Goal: Task Accomplishment & Management: Use online tool/utility

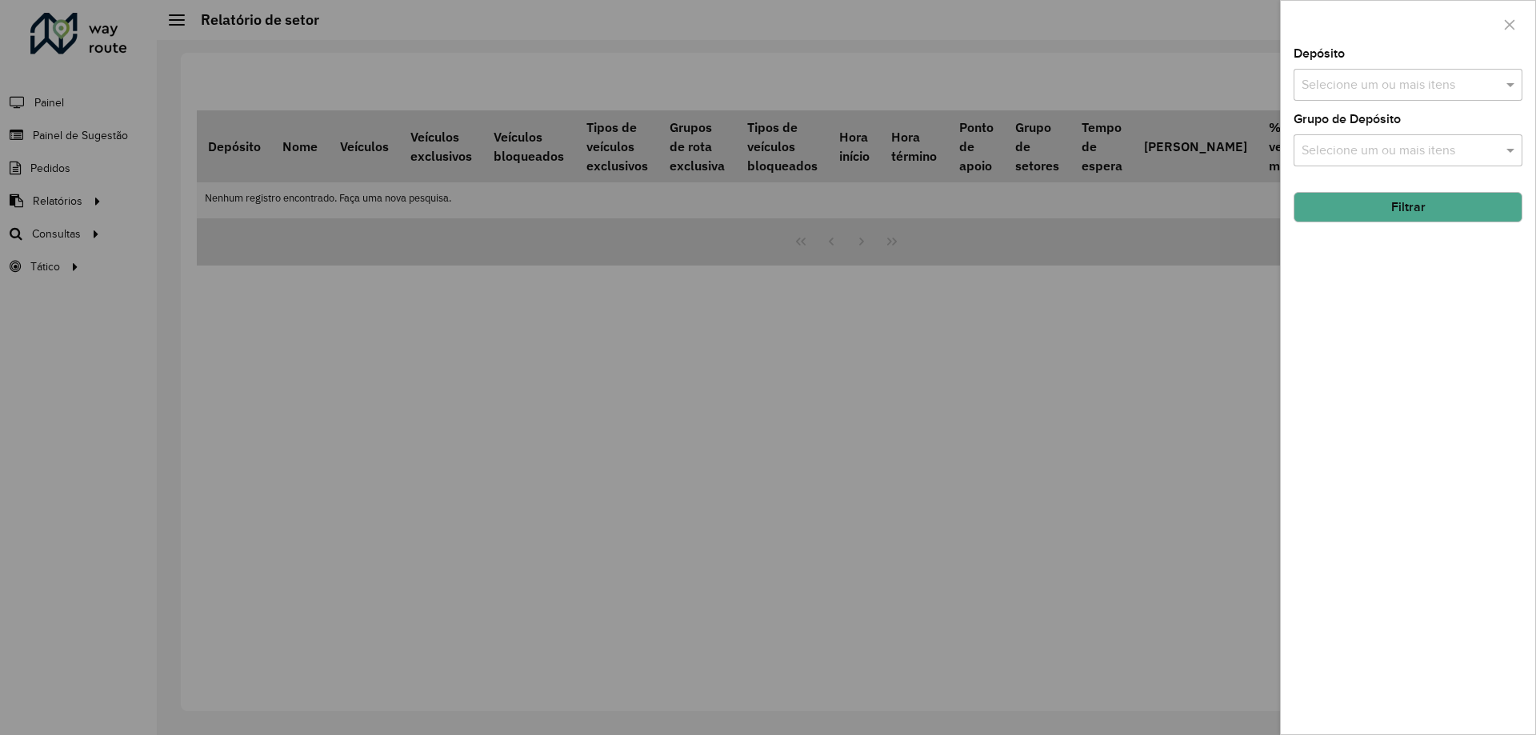
click at [743, 338] on div at bounding box center [768, 367] width 1536 height 735
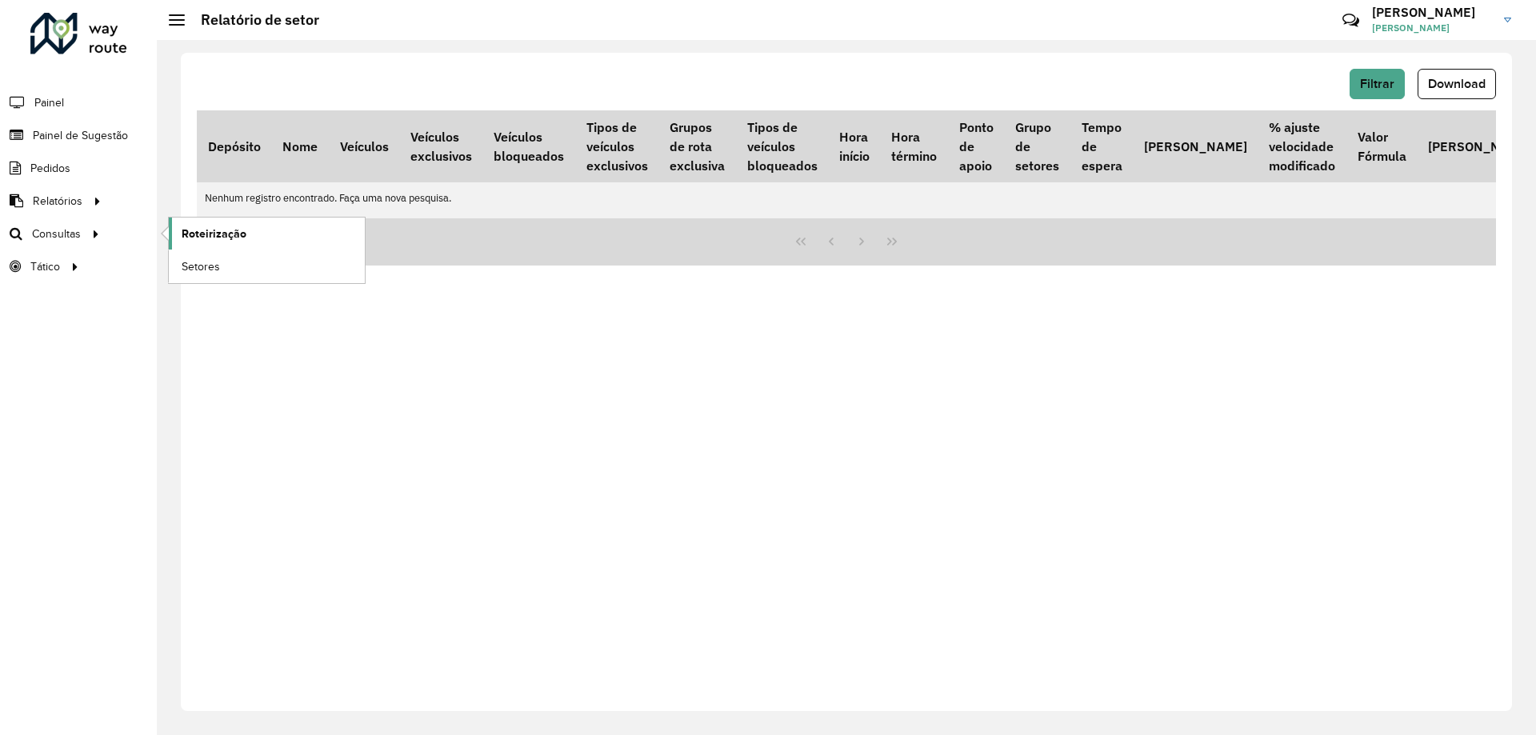
click at [195, 246] on link "Roteirização" at bounding box center [267, 234] width 196 height 32
click at [265, 235] on link "Roteirização" at bounding box center [267, 234] width 196 height 32
click at [226, 230] on span "Roteirização" at bounding box center [214, 234] width 65 height 17
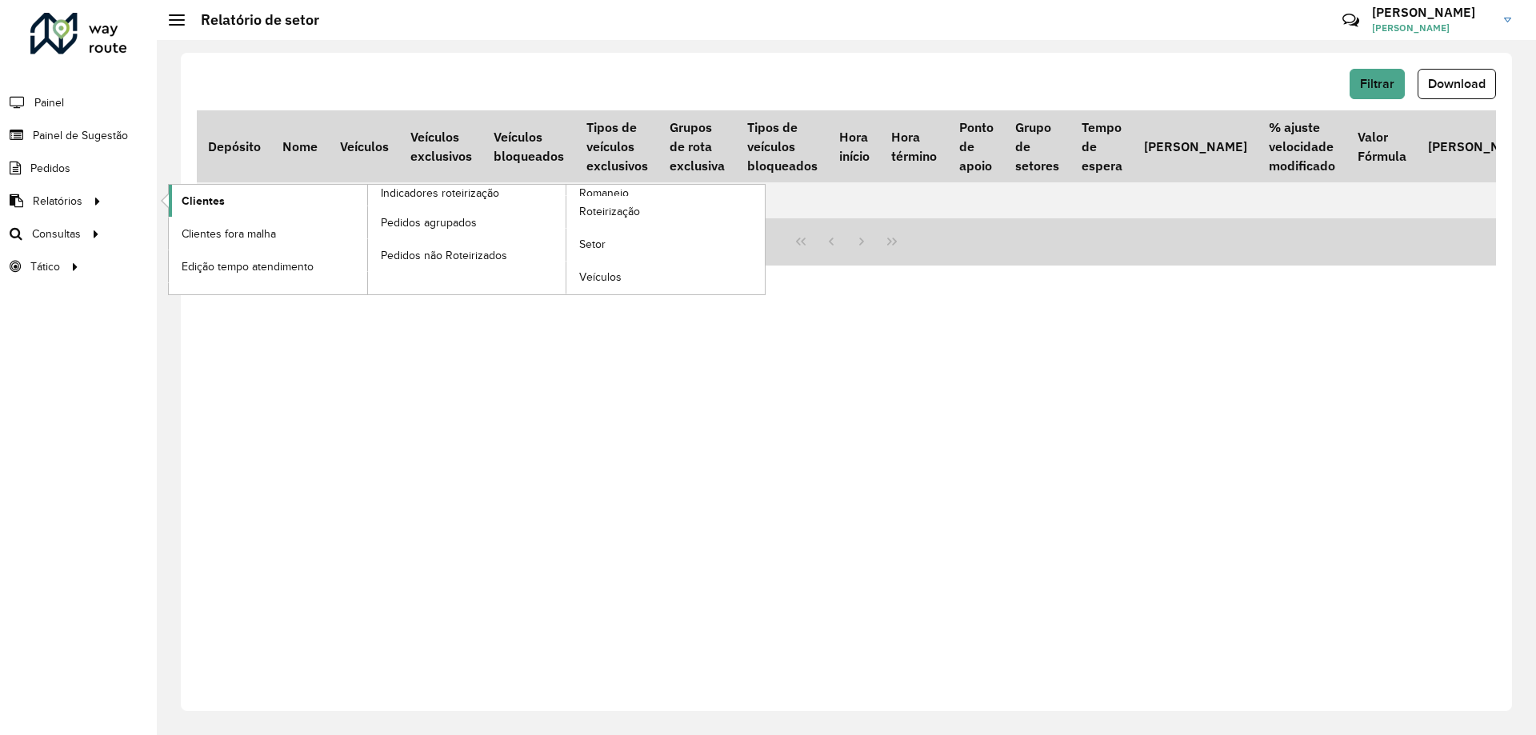
click at [259, 193] on link "Clientes" at bounding box center [268, 201] width 198 height 32
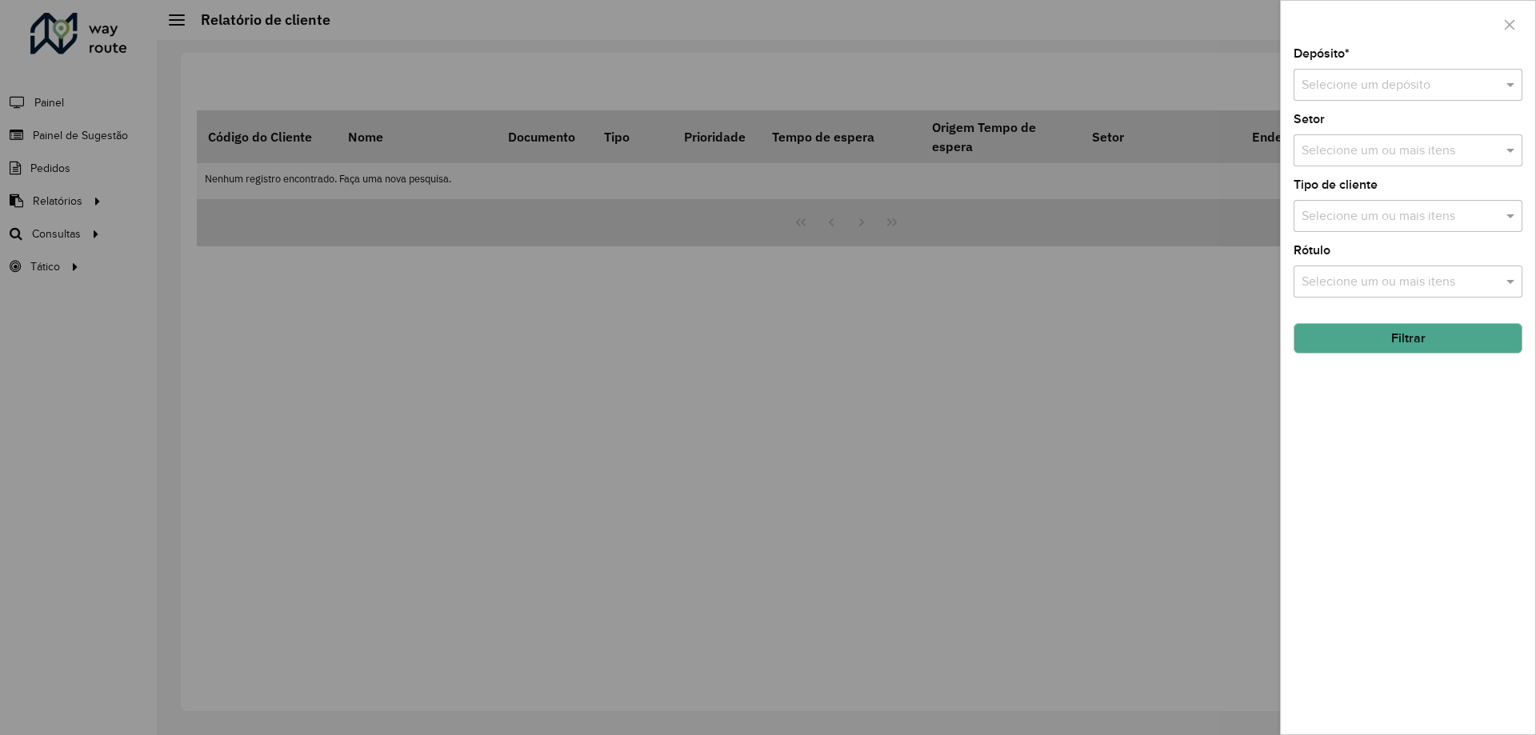
click at [1372, 86] on input "text" at bounding box center [1392, 85] width 181 height 19
click at [1383, 120] on div "CDD São Paulo" at bounding box center [1408, 131] width 227 height 27
click at [1417, 341] on button "Filtrar" at bounding box center [1408, 338] width 229 height 30
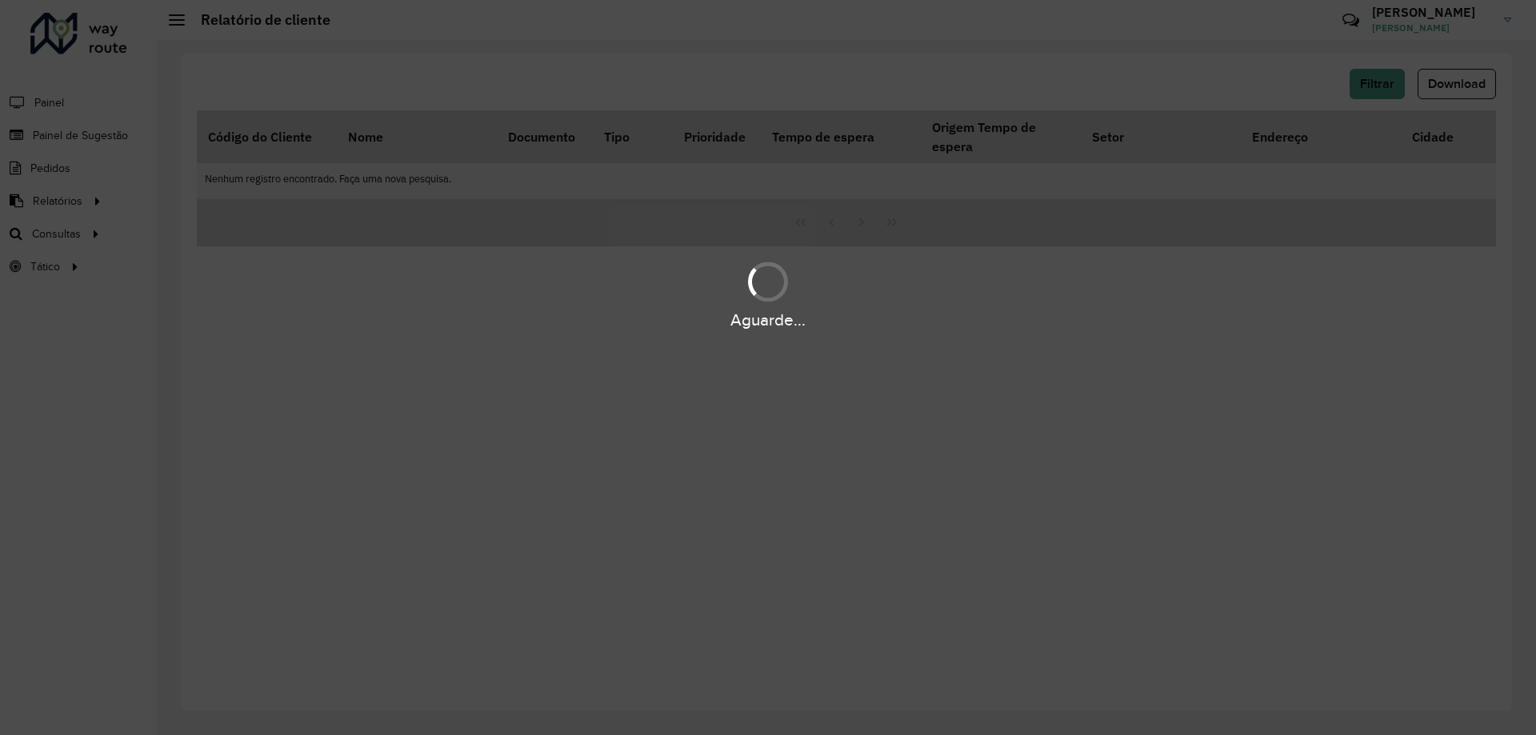
click at [292, 258] on div "Aguarde..." at bounding box center [768, 294] width 1536 height 76
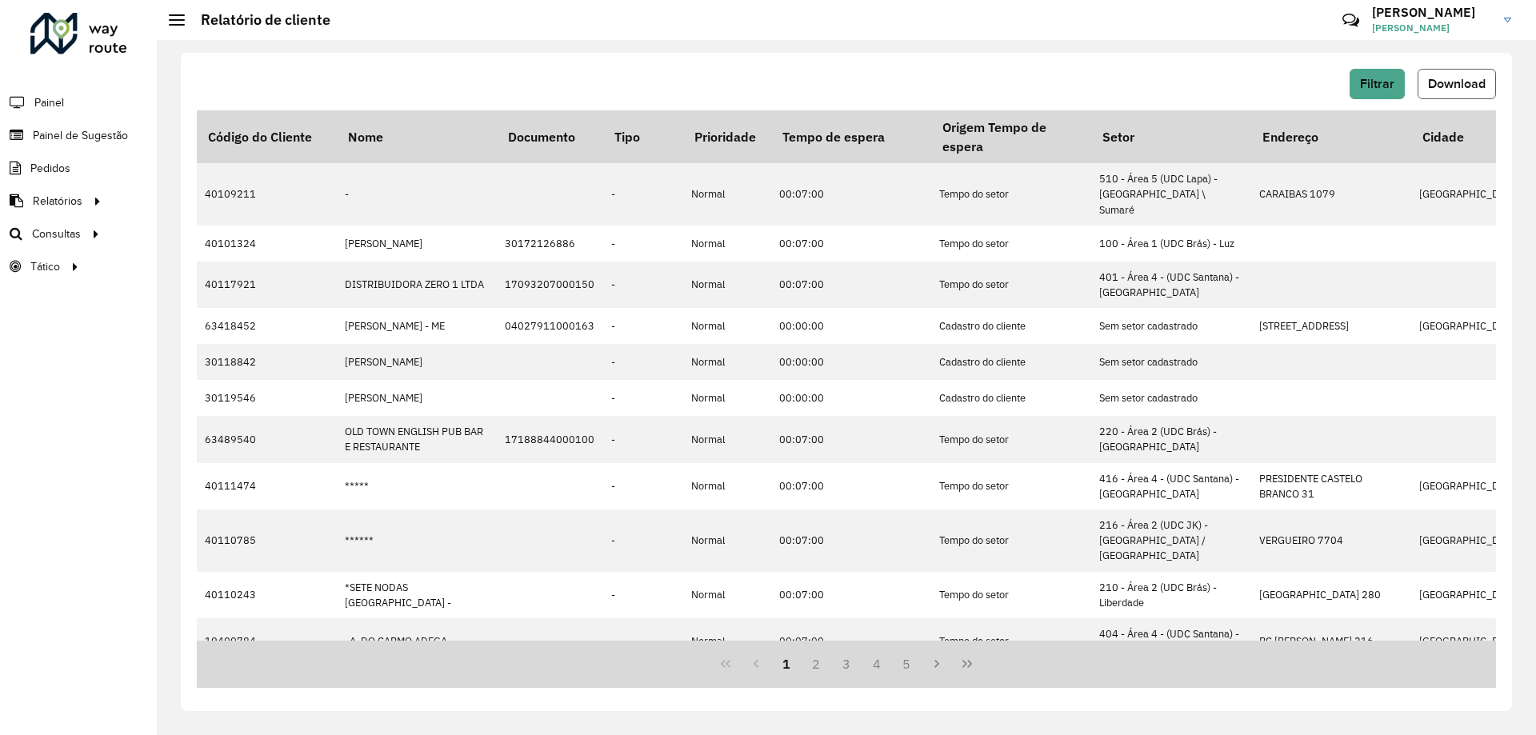
click at [1454, 81] on span "Download" at bounding box center [1457, 84] width 58 height 14
click at [1017, 58] on div "Filtrar Download Código do Cliente Nome Documento Tipo Prioridade Tempo de espe…" at bounding box center [847, 382] width 1332 height 659
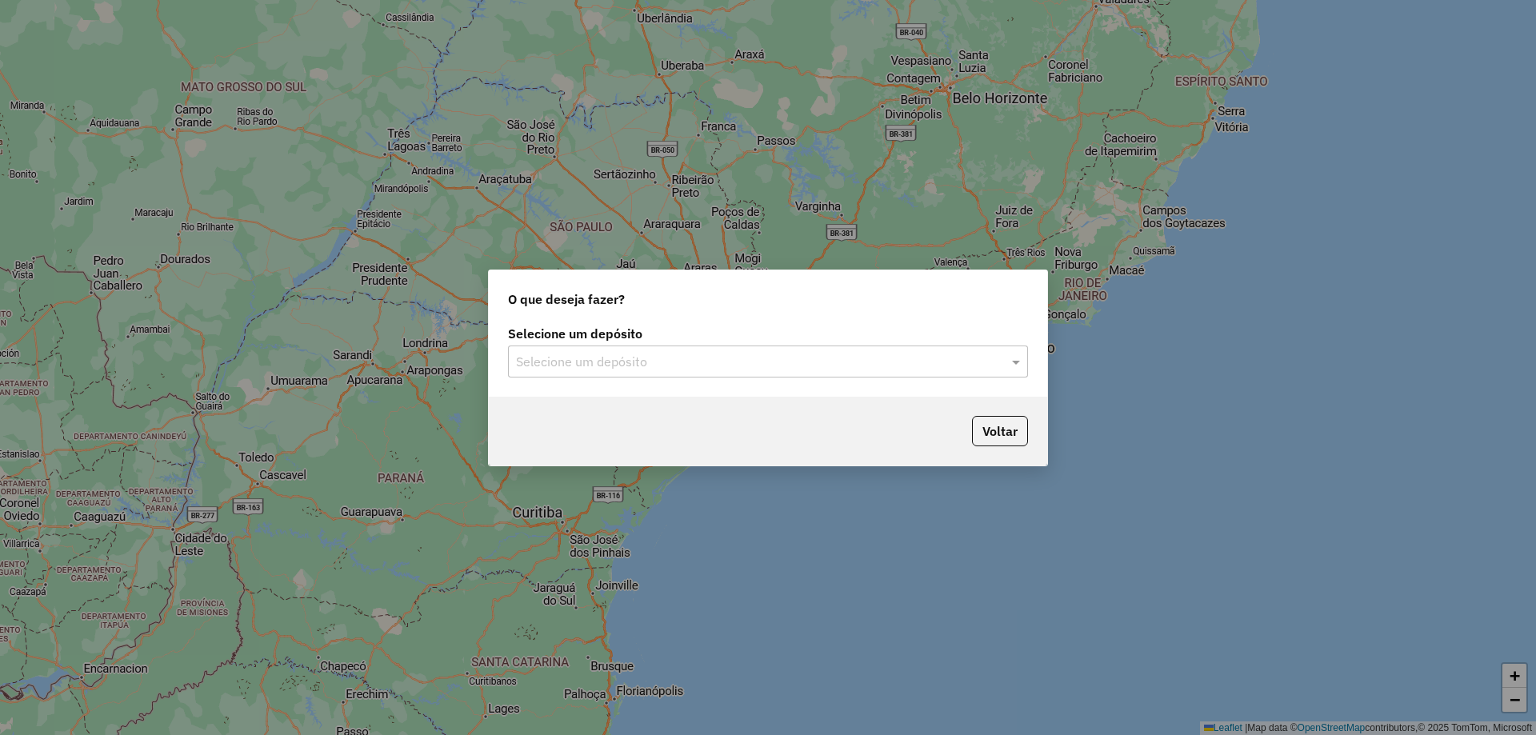
click at [807, 353] on input "text" at bounding box center [752, 362] width 472 height 19
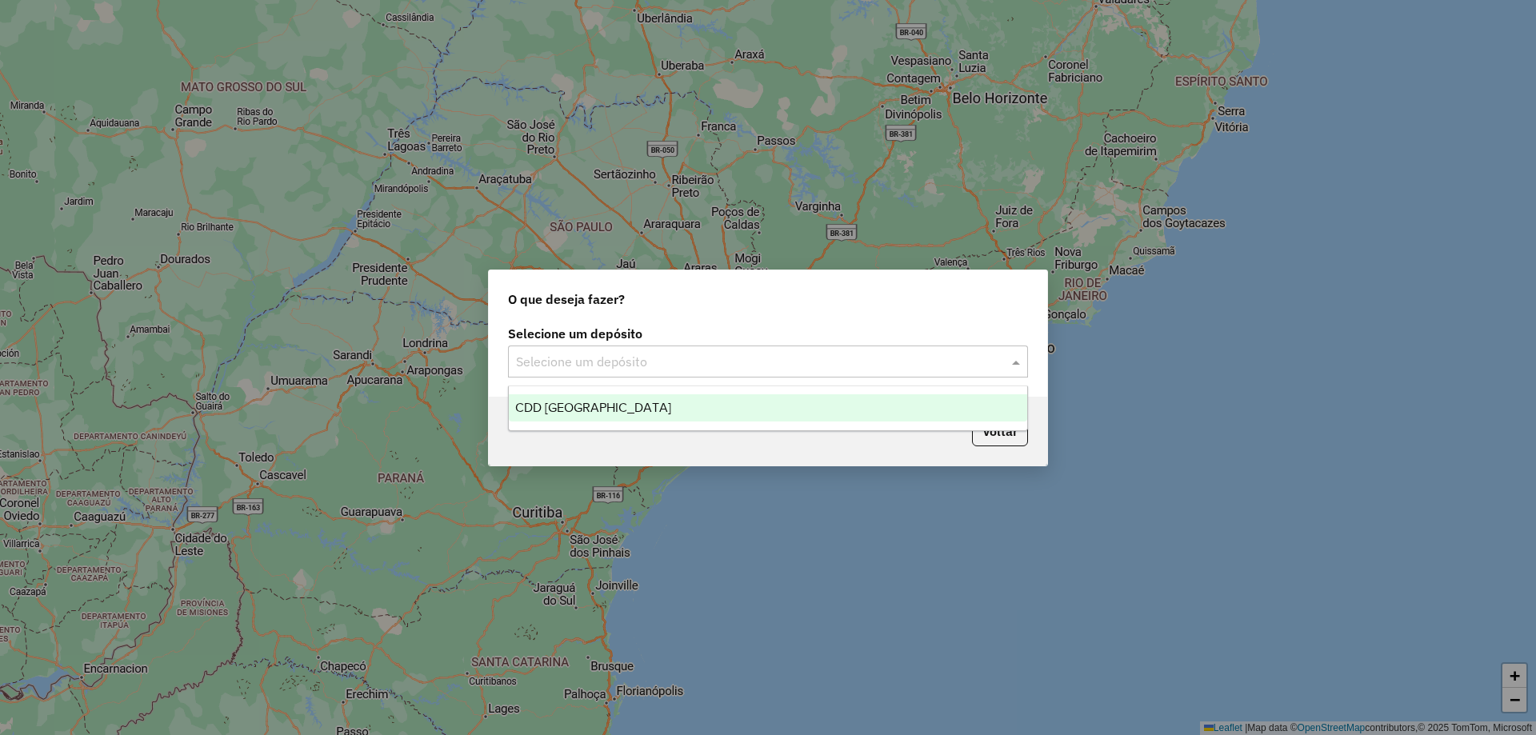
click at [641, 399] on div "CDD São Paulo" at bounding box center [768, 408] width 519 height 27
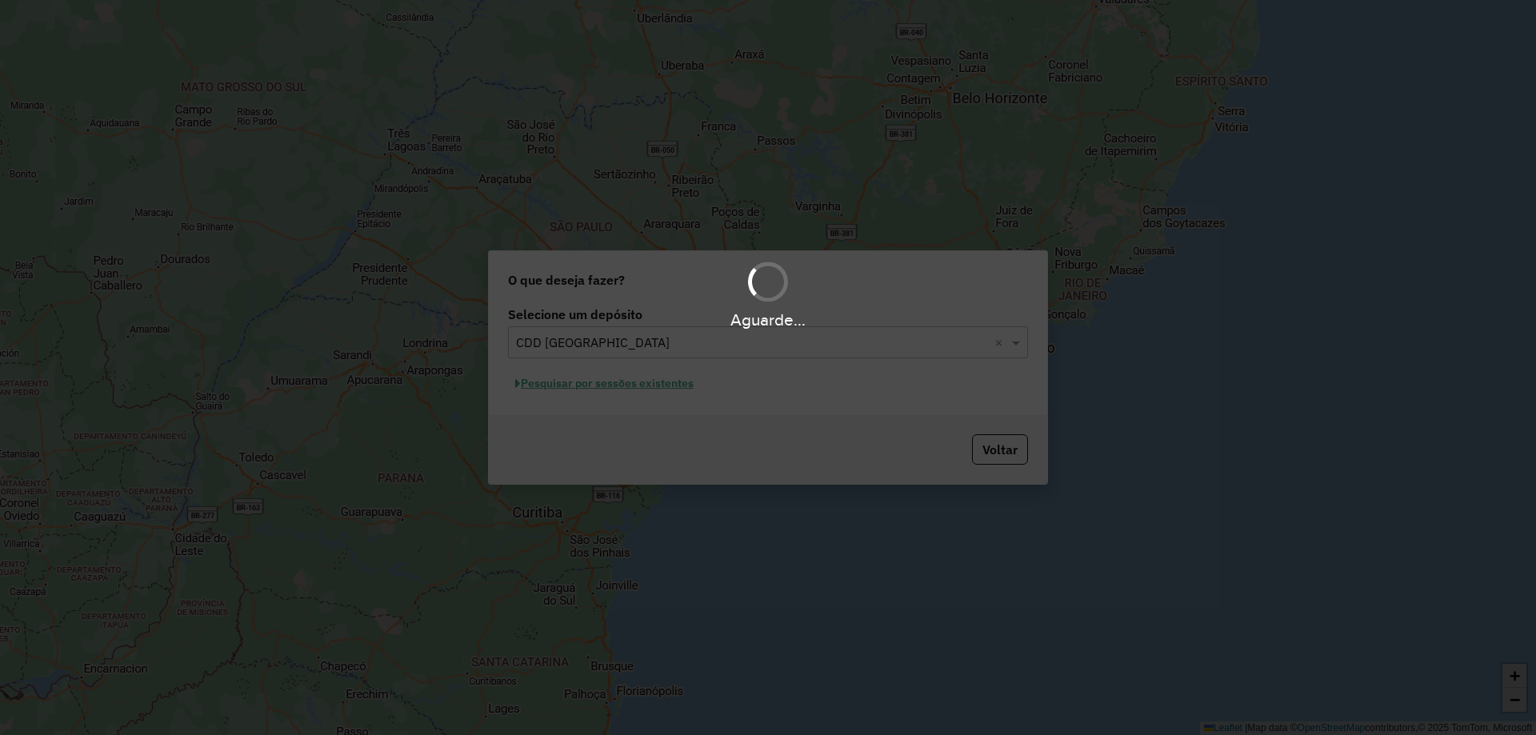
click at [603, 389] on div "Aguarde..." at bounding box center [768, 367] width 1536 height 735
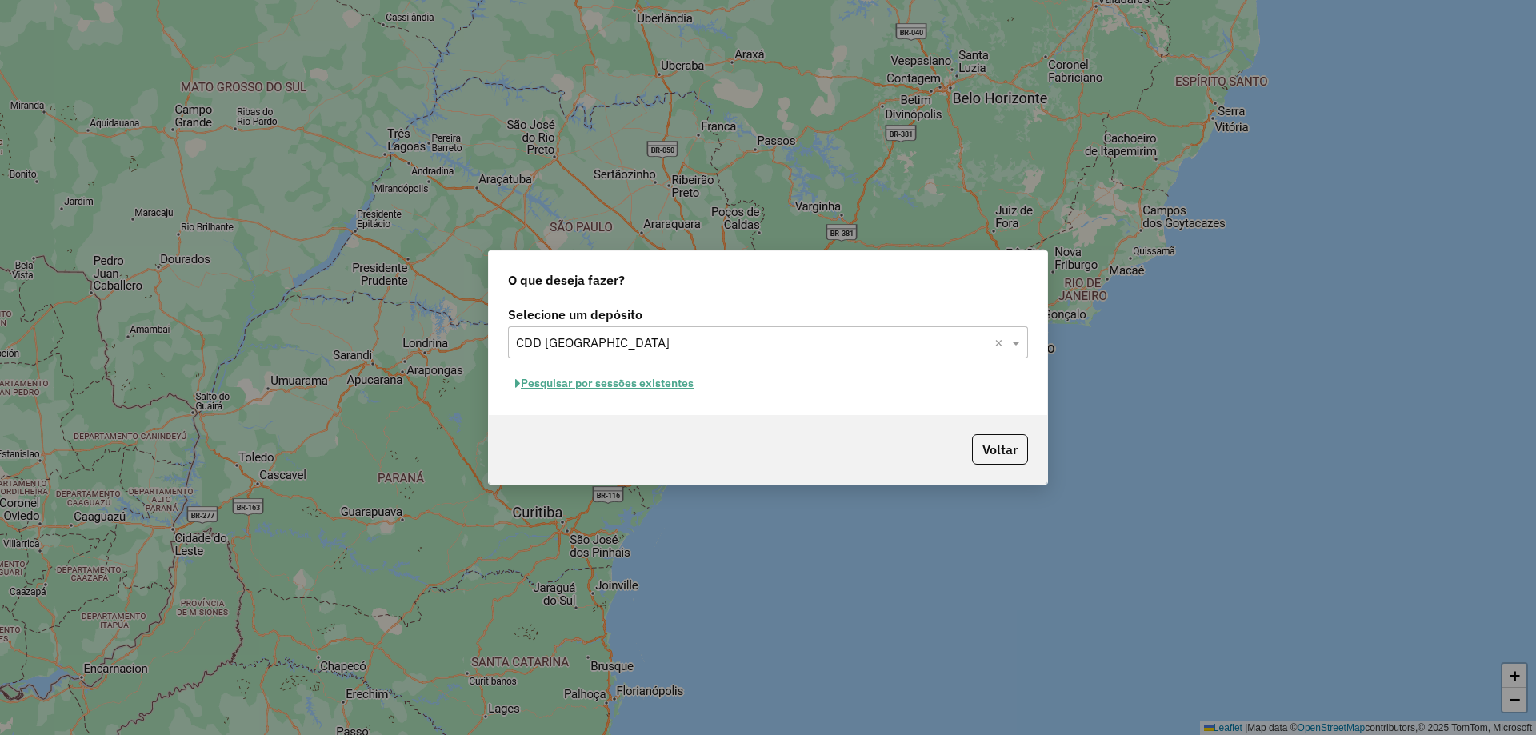
click at [607, 391] on button "Pesquisar por sessões existentes" at bounding box center [604, 383] width 193 height 25
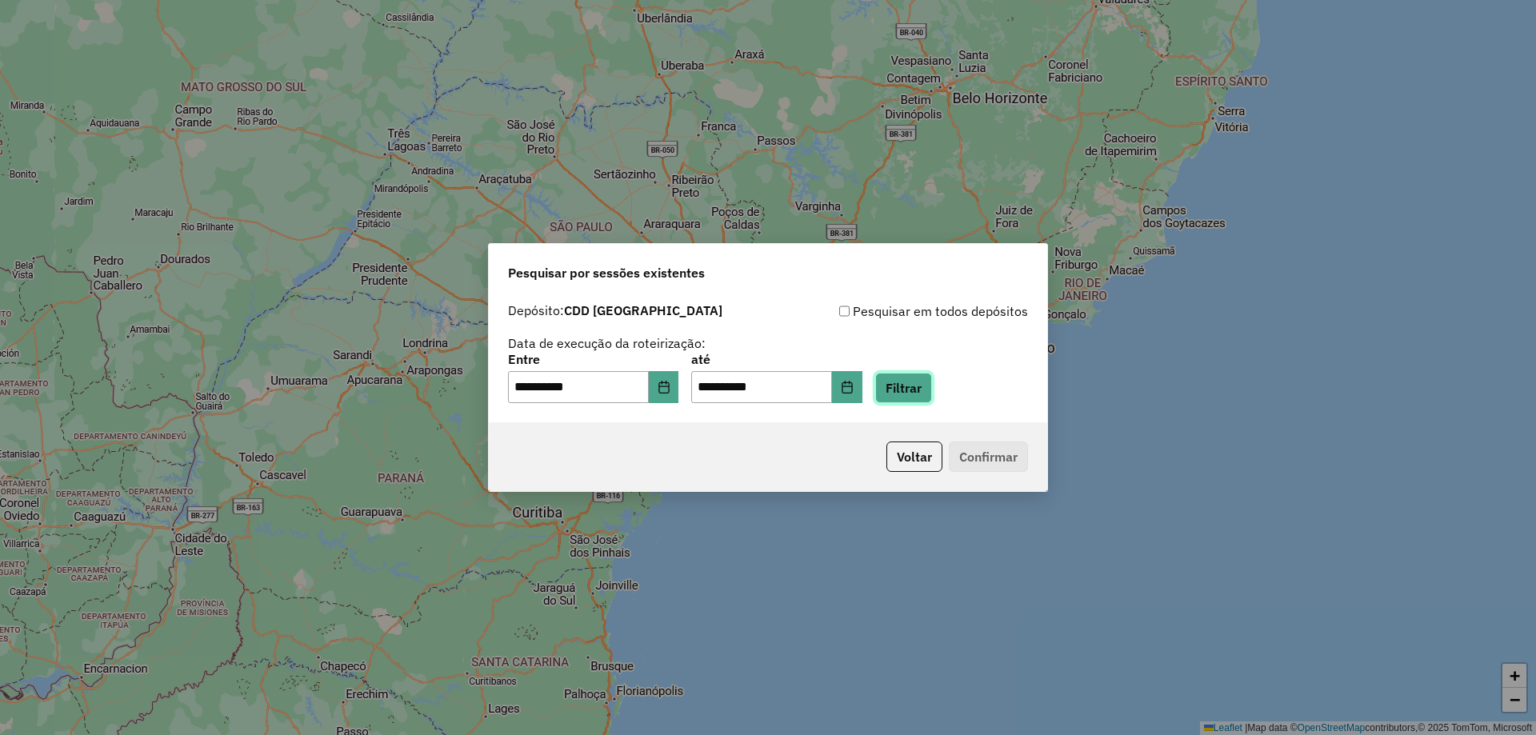
click at [918, 391] on button "Filtrar" at bounding box center [903, 388] width 57 height 30
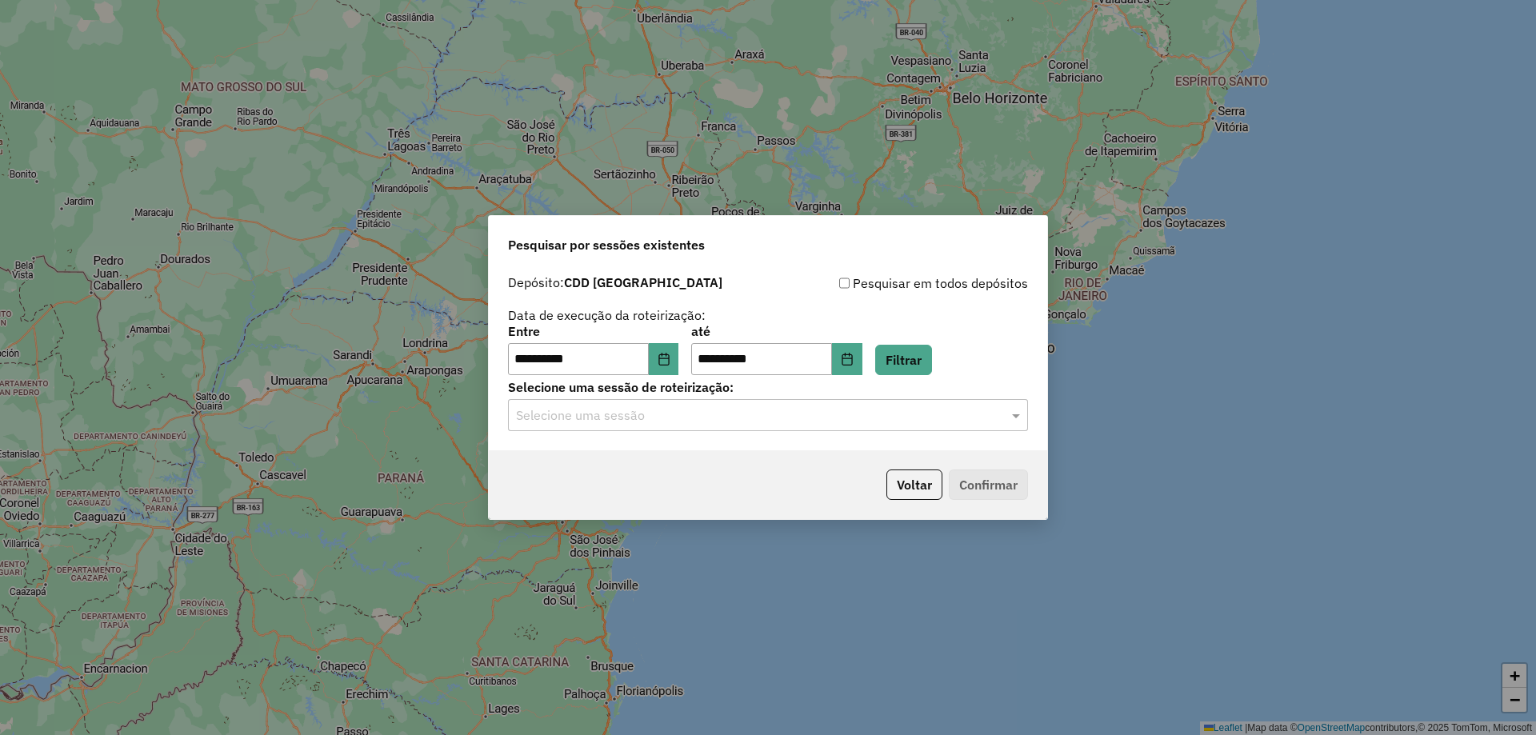
click at [559, 419] on input "text" at bounding box center [752, 416] width 472 height 19
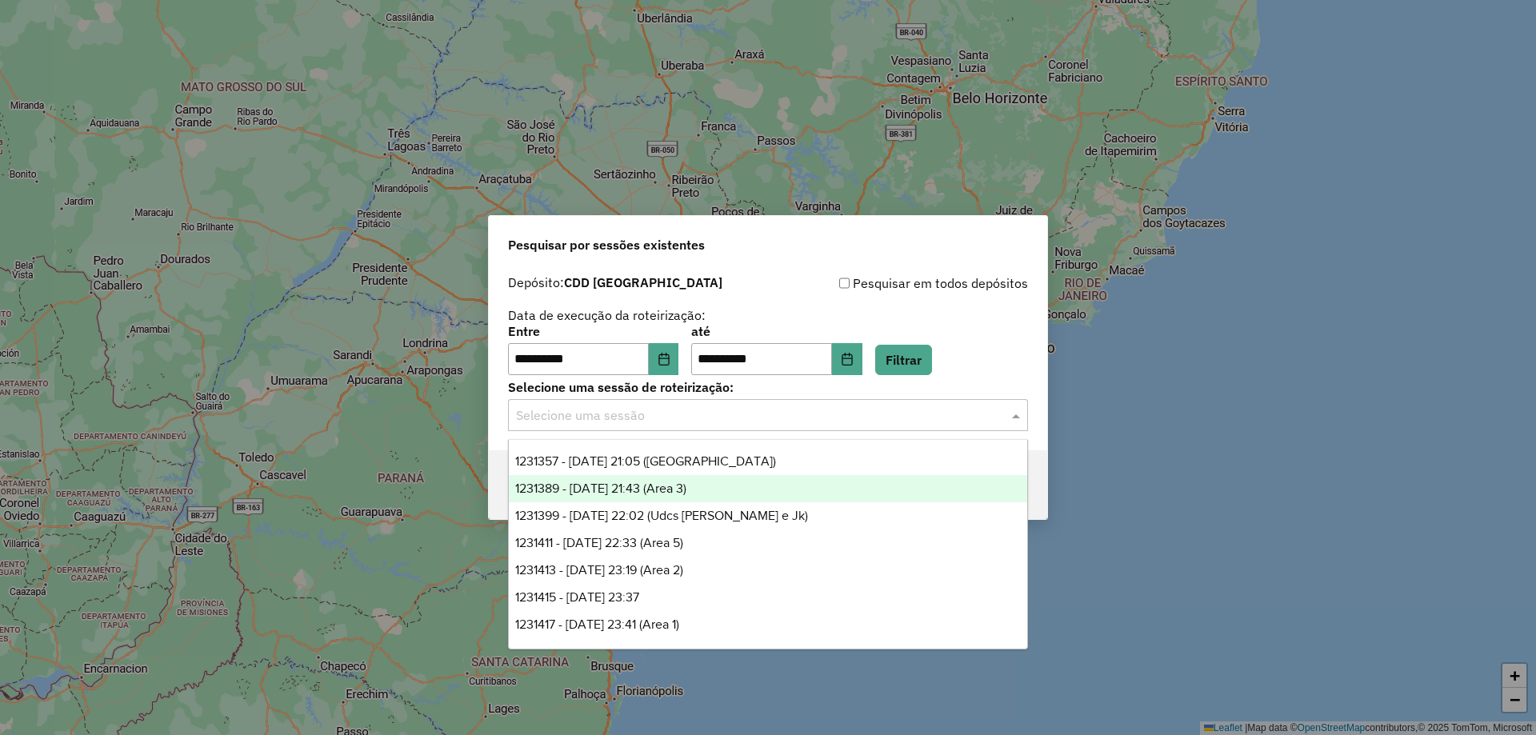
click at [724, 486] on div "1231389 - 19/08/2025 21:43 (Area 3)" at bounding box center [768, 488] width 519 height 27
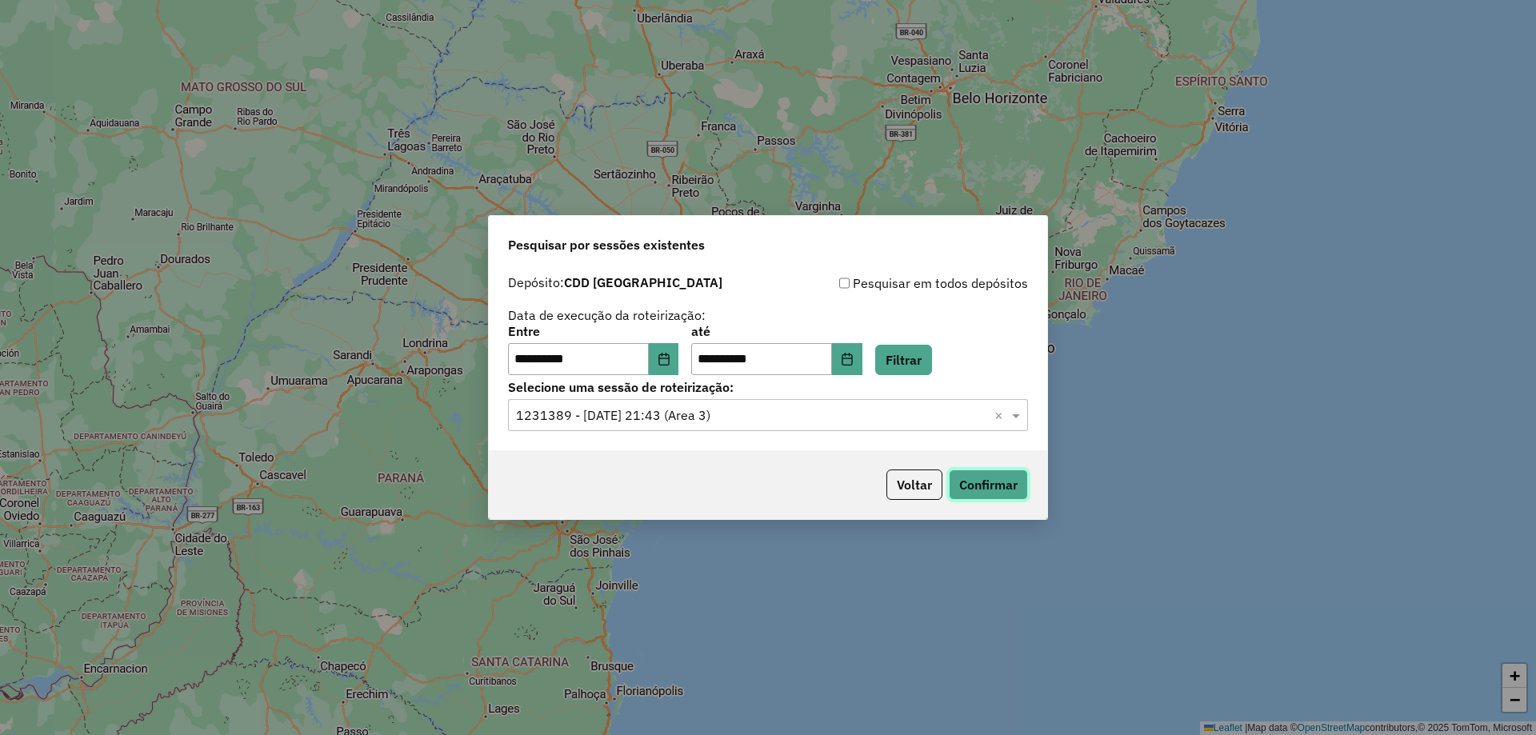
click at [1013, 483] on button "Confirmar" at bounding box center [988, 485] width 79 height 30
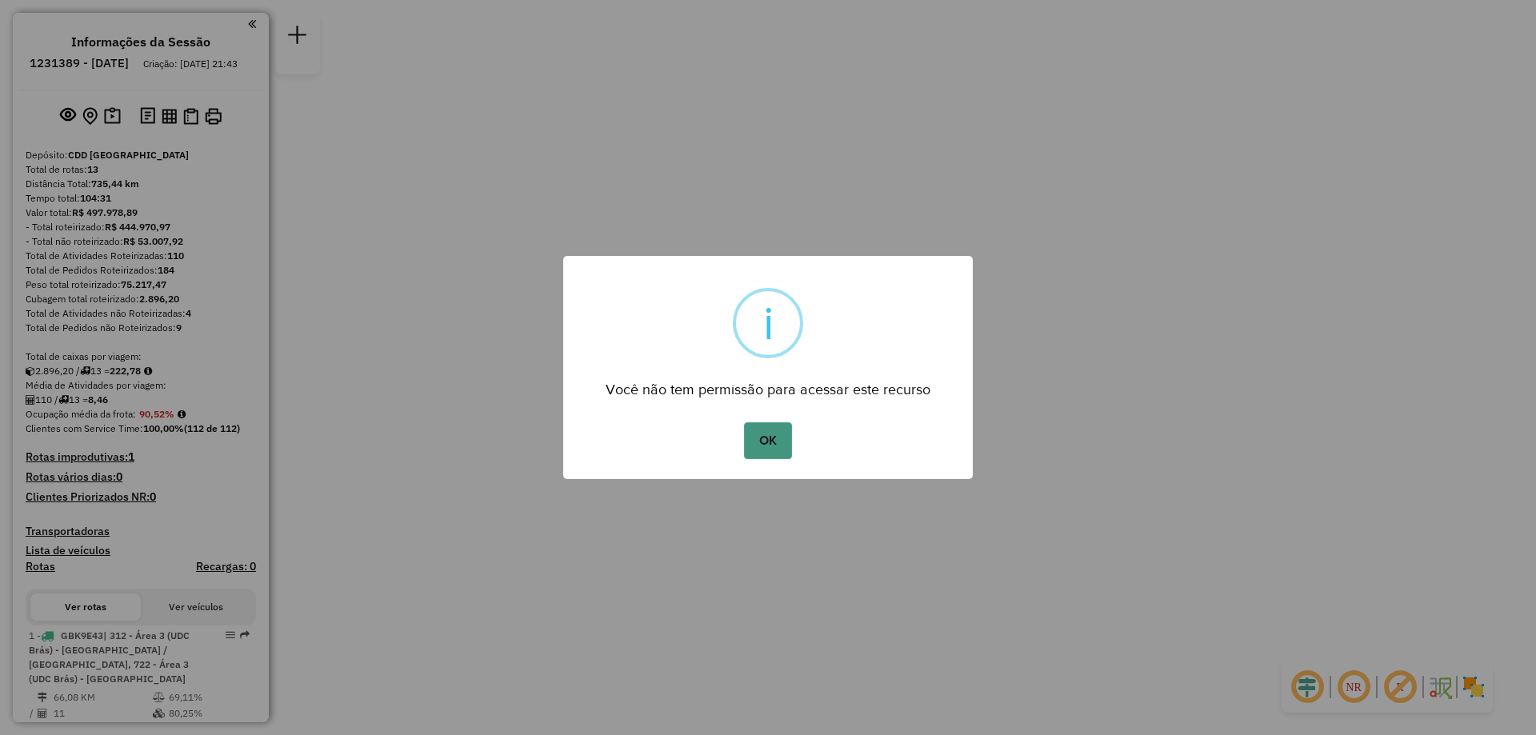
click at [760, 435] on button "OK" at bounding box center [767, 441] width 47 height 37
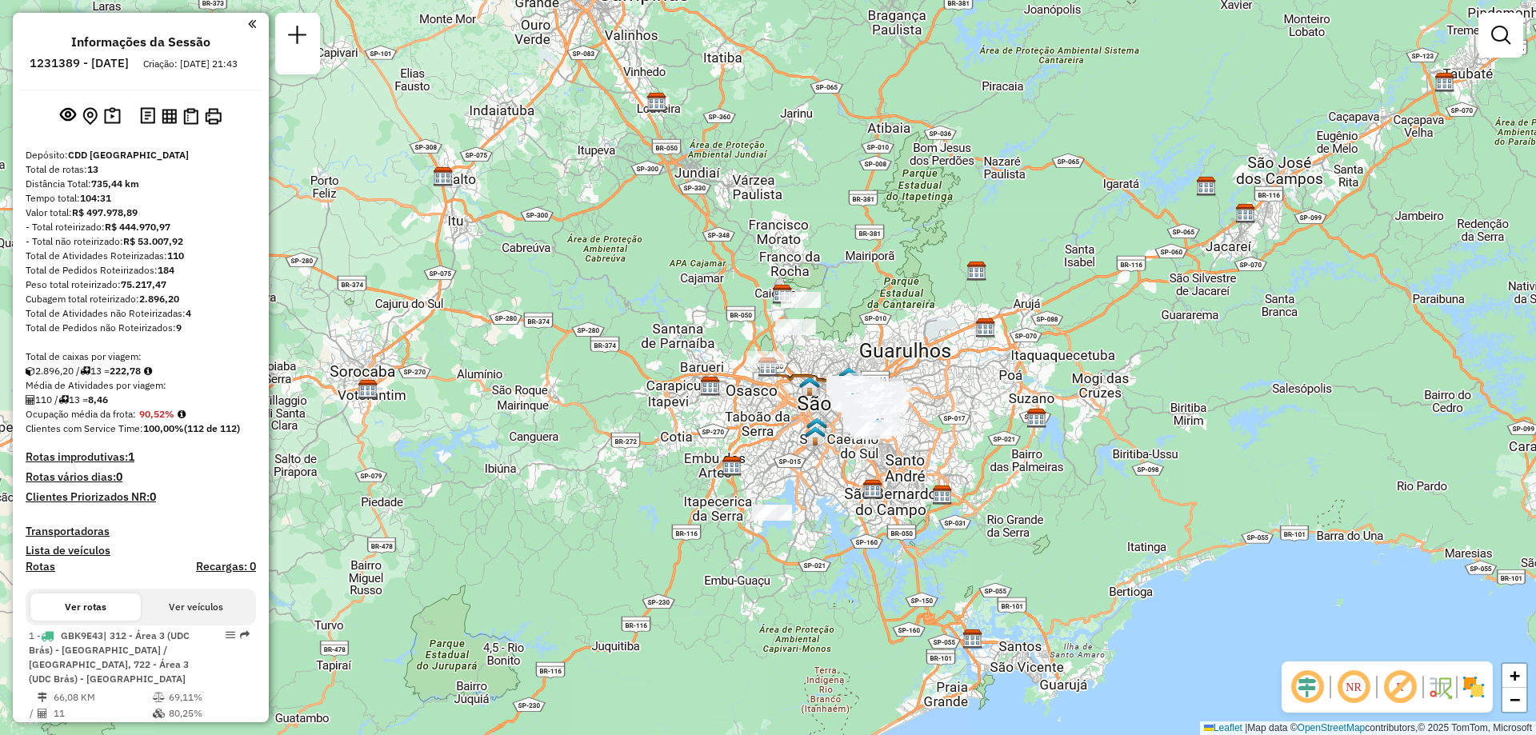
scroll to position [921, 0]
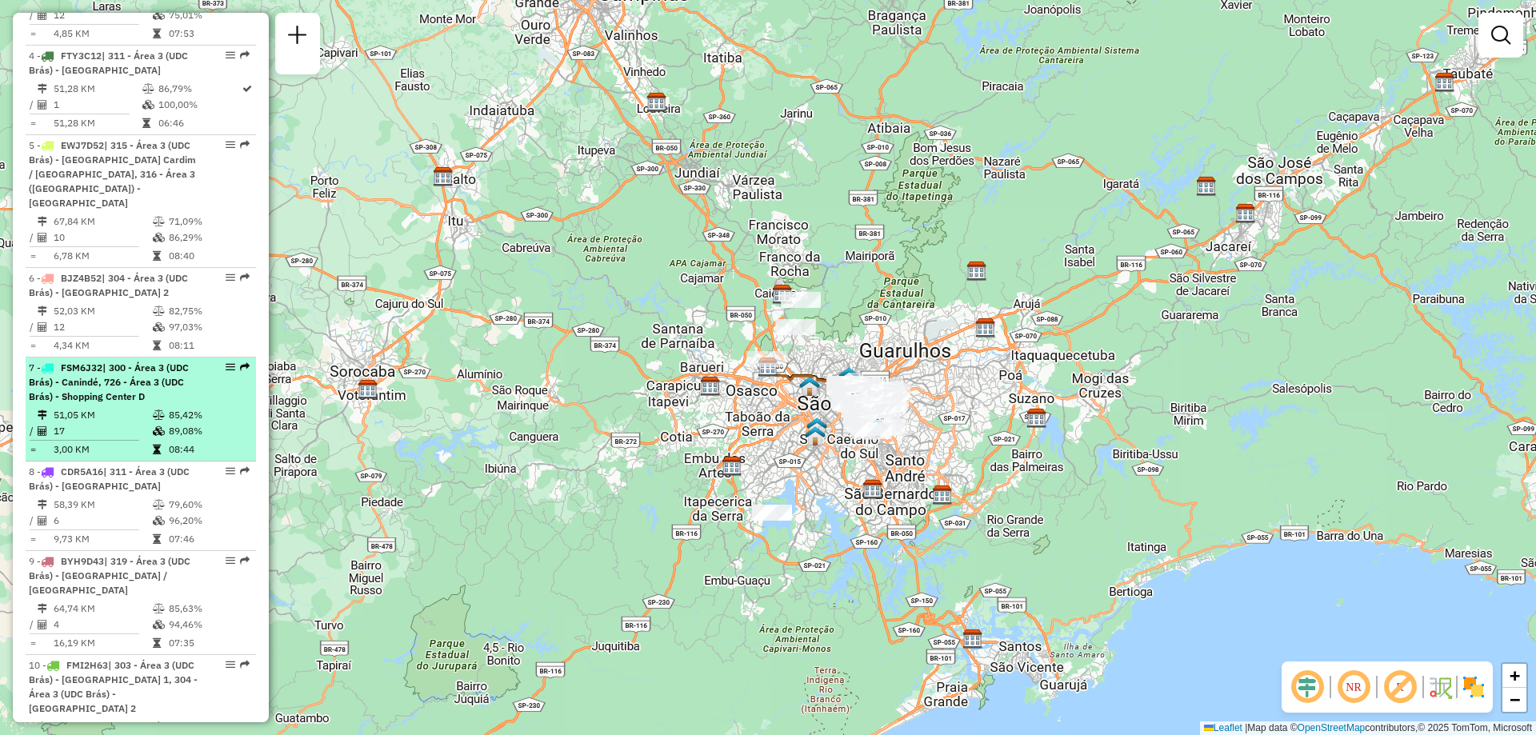
click at [219, 364] on div at bounding box center [226, 367] width 48 height 10
select select "**********"
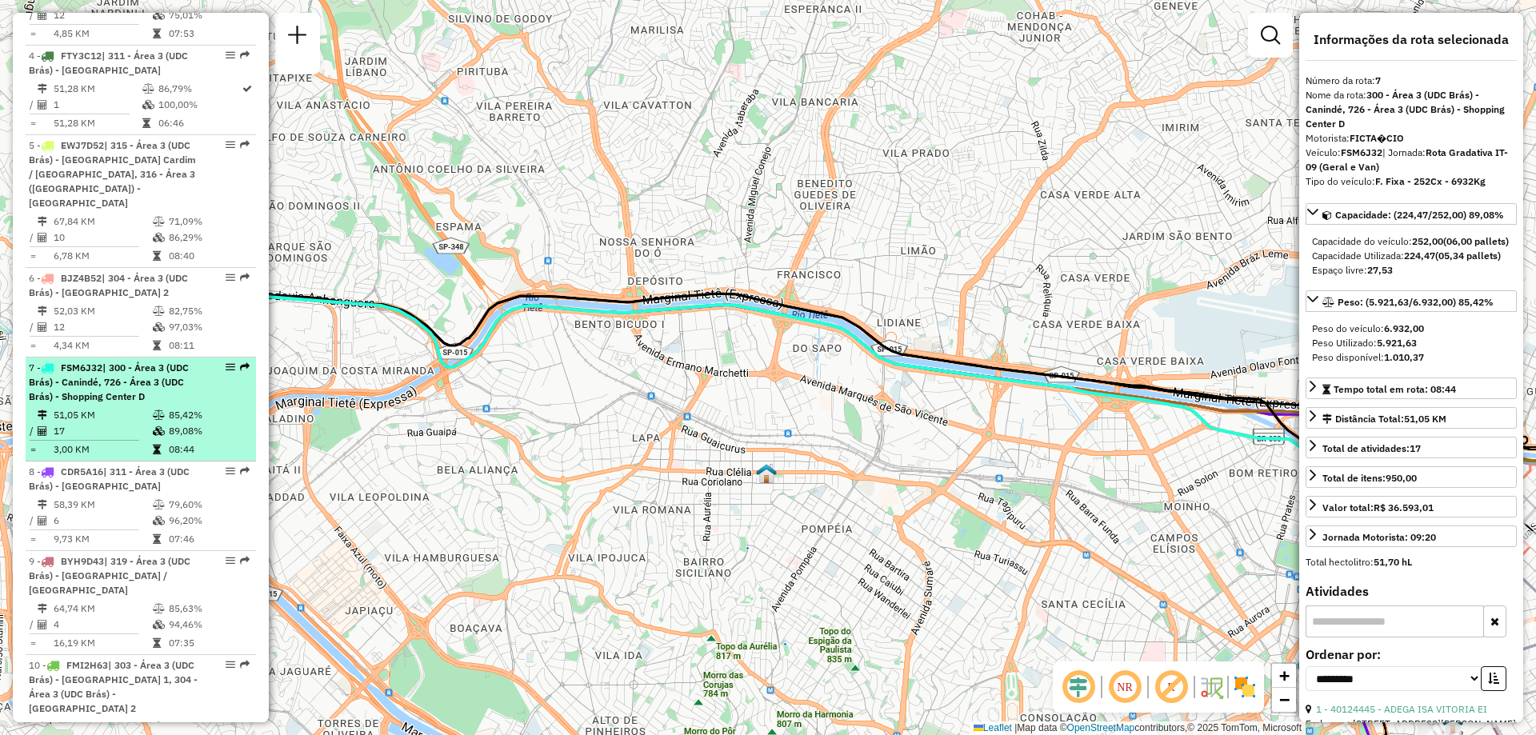
drag, startPoint x: 219, startPoint y: 364, endPoint x: 202, endPoint y: 370, distance: 17.7
drag, startPoint x: 202, startPoint y: 370, endPoint x: 223, endPoint y: 368, distance: 20.9
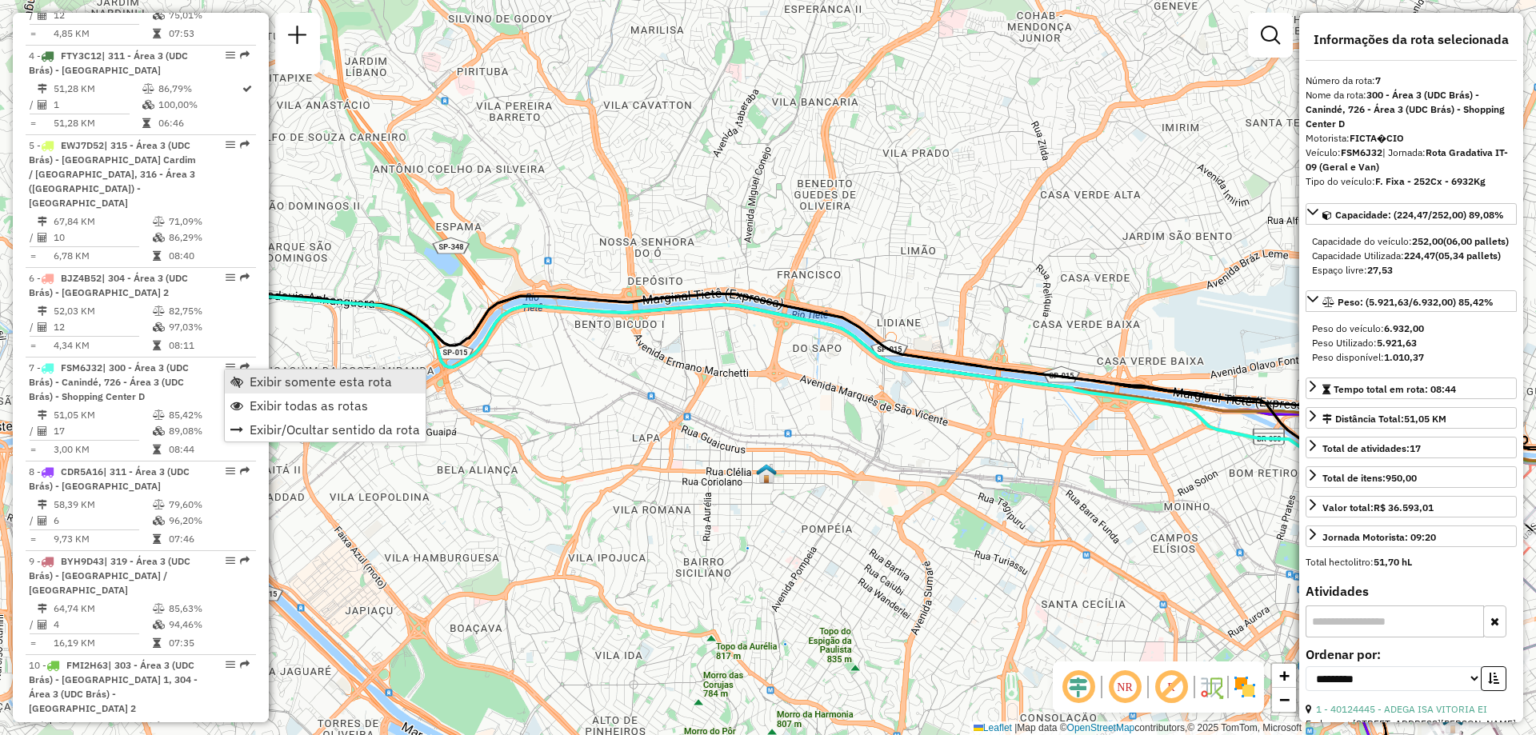
click at [259, 375] on span "Exibir somente esta rota" at bounding box center [321, 381] width 142 height 13
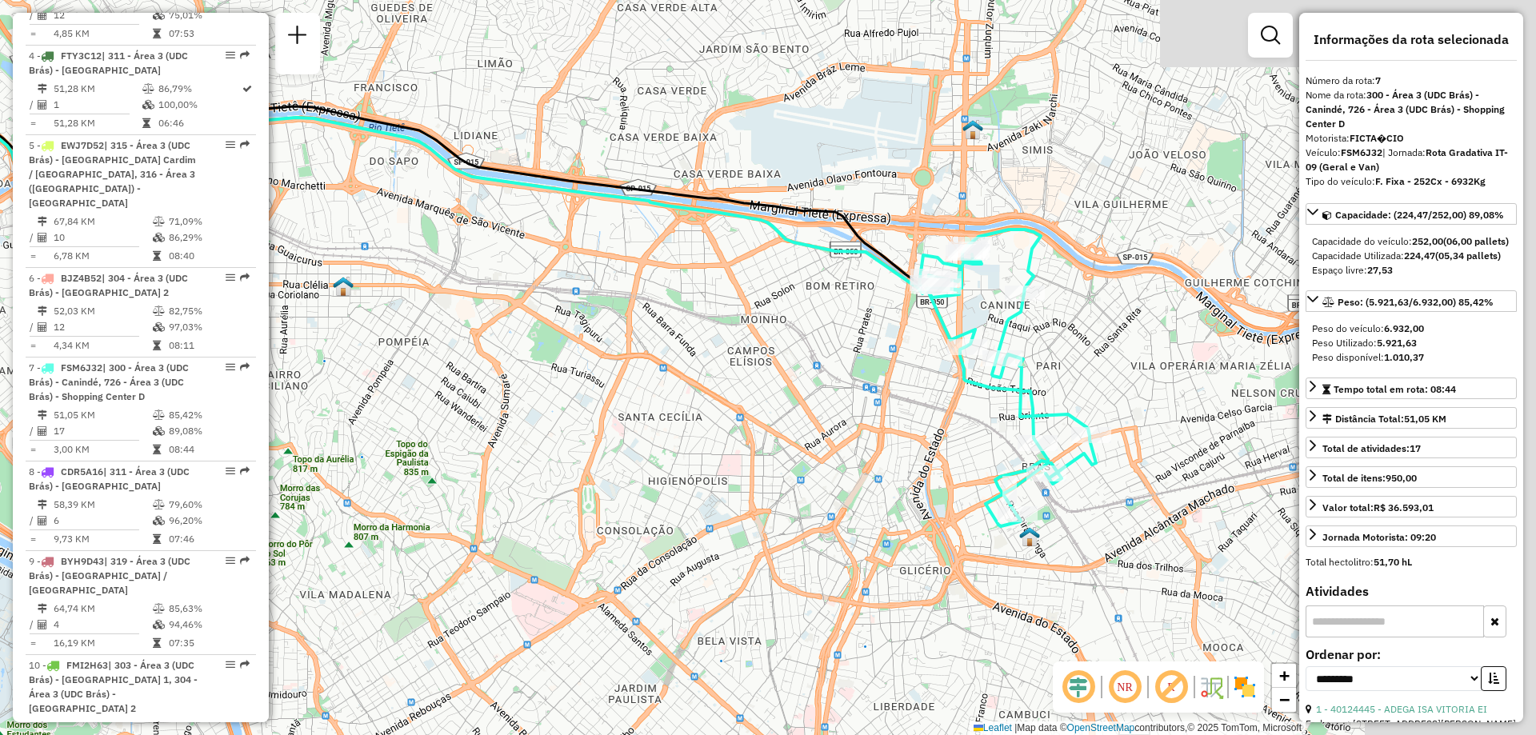
drag, startPoint x: 783, startPoint y: 513, endPoint x: 326, endPoint y: 354, distance: 483.6
click at [326, 354] on div "Janela de atendimento Grade de atendimento Capacidade Transportadoras Veículos …" at bounding box center [768, 367] width 1536 height 735
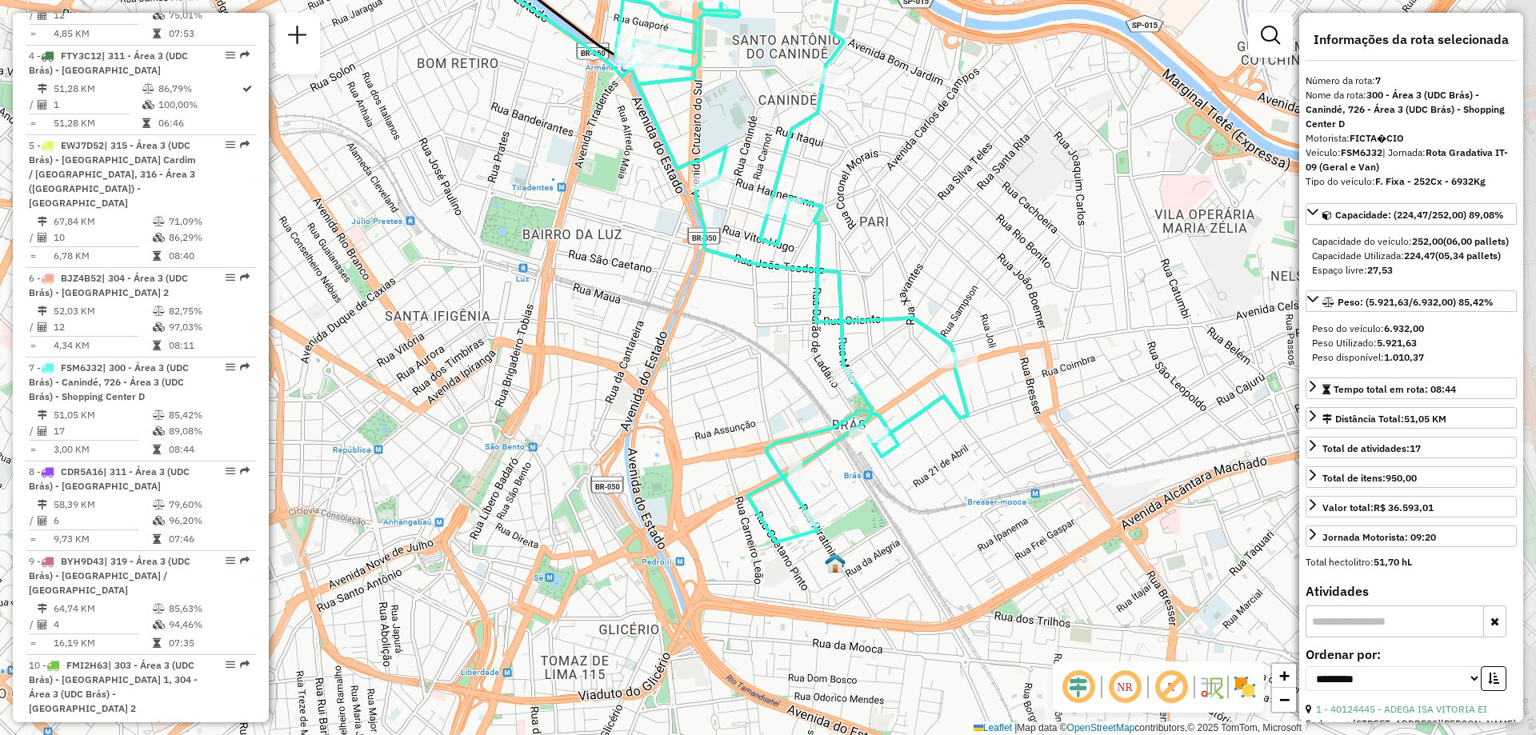
drag, startPoint x: 889, startPoint y: 505, endPoint x: 621, endPoint y: 441, distance: 275.6
click at [621, 441] on div "Janela de atendimento Grade de atendimento Capacidade Transportadoras Veículos …" at bounding box center [768, 367] width 1536 height 735
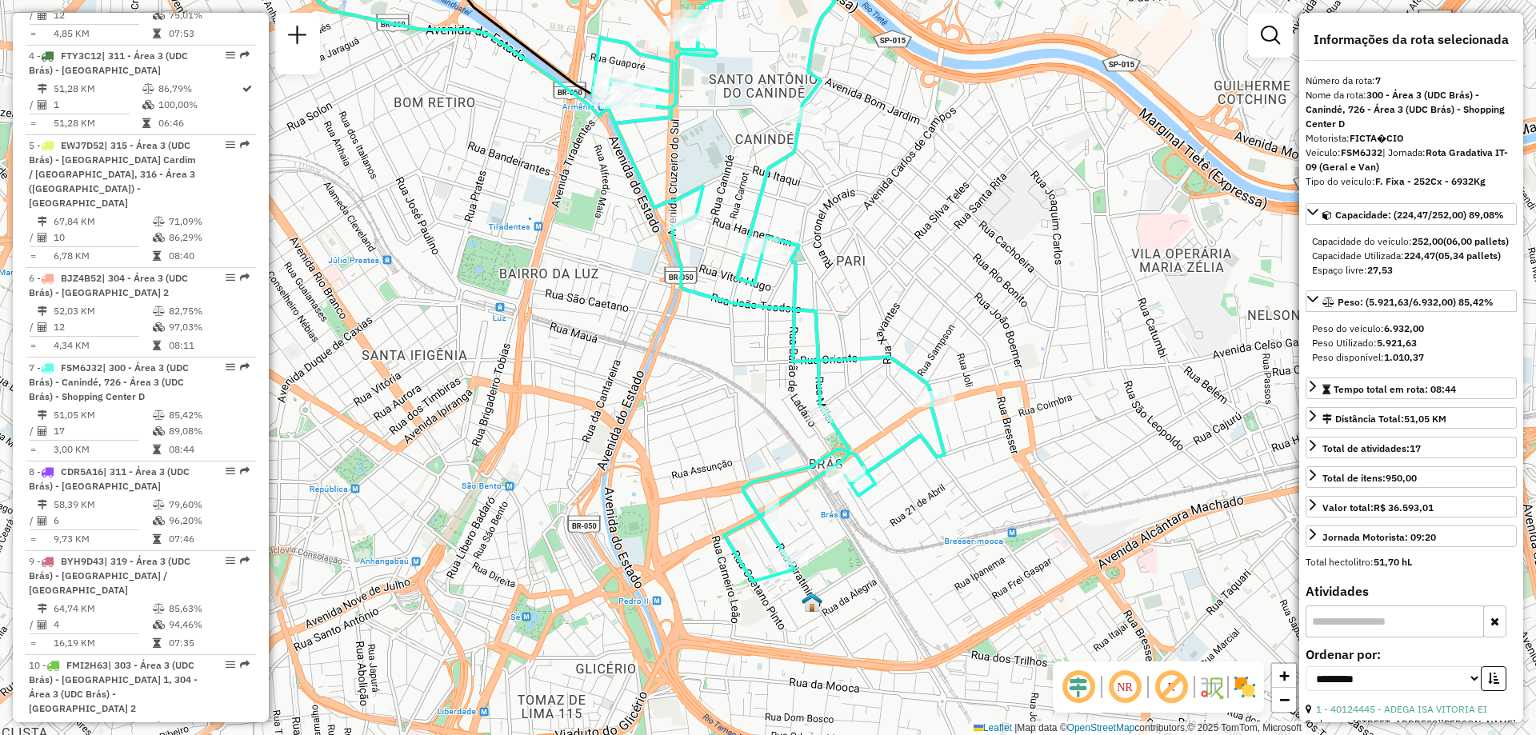
drag, startPoint x: 652, startPoint y: 377, endPoint x: 629, endPoint y: 416, distance: 45.6
click at [629, 416] on div "Janela de atendimento Grade de atendimento Capacidade Transportadoras Veículos …" at bounding box center [768, 367] width 1536 height 735
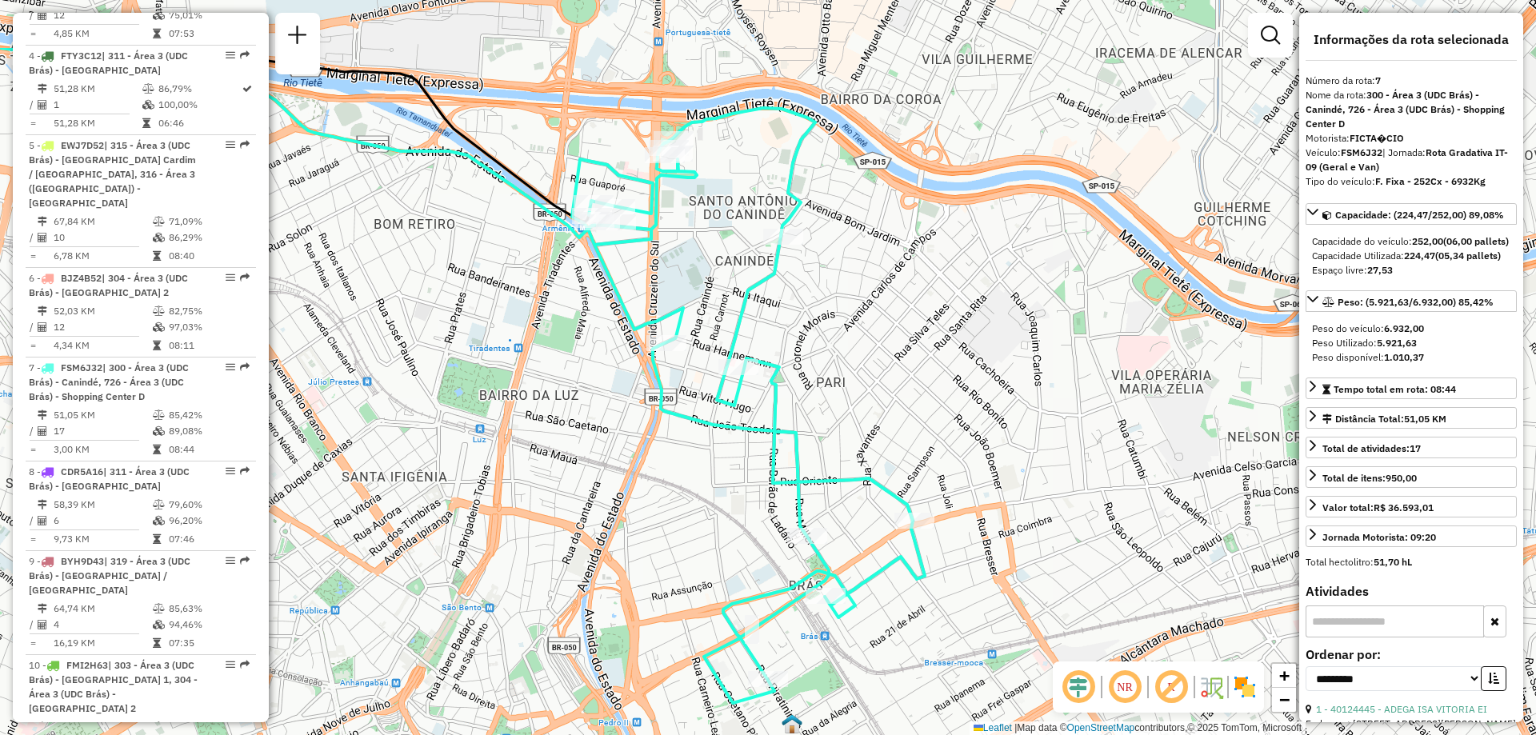
drag, startPoint x: 597, startPoint y: 261, endPoint x: 590, endPoint y: 318, distance: 58.1
click at [590, 318] on div "Janela de atendimento Grade de atendimento Capacidade Transportadoras Veículos …" at bounding box center [768, 367] width 1536 height 735
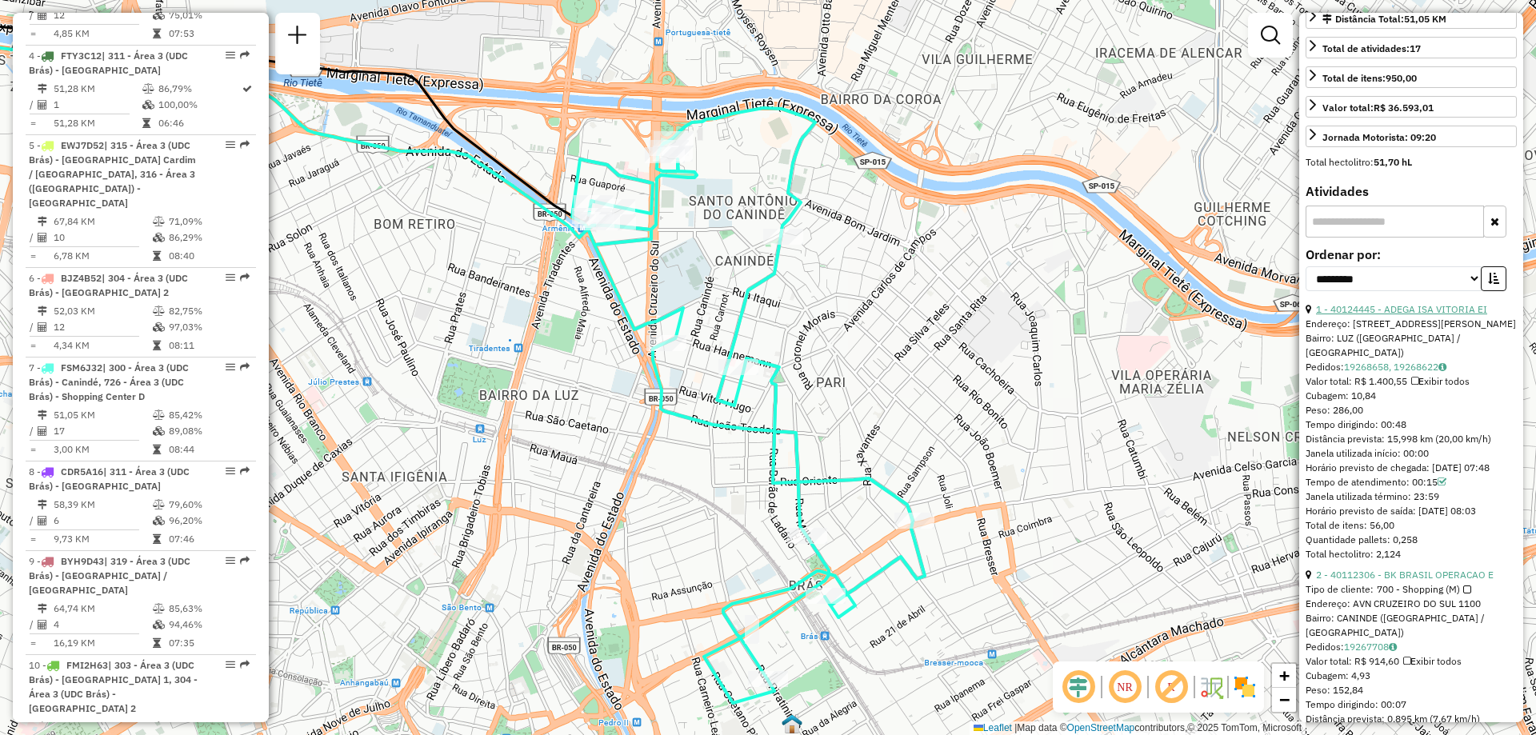
click at [1349, 315] on link "1 - 40124445 - ADEGA ISA VITORIA EI" at bounding box center [1401, 309] width 171 height 12
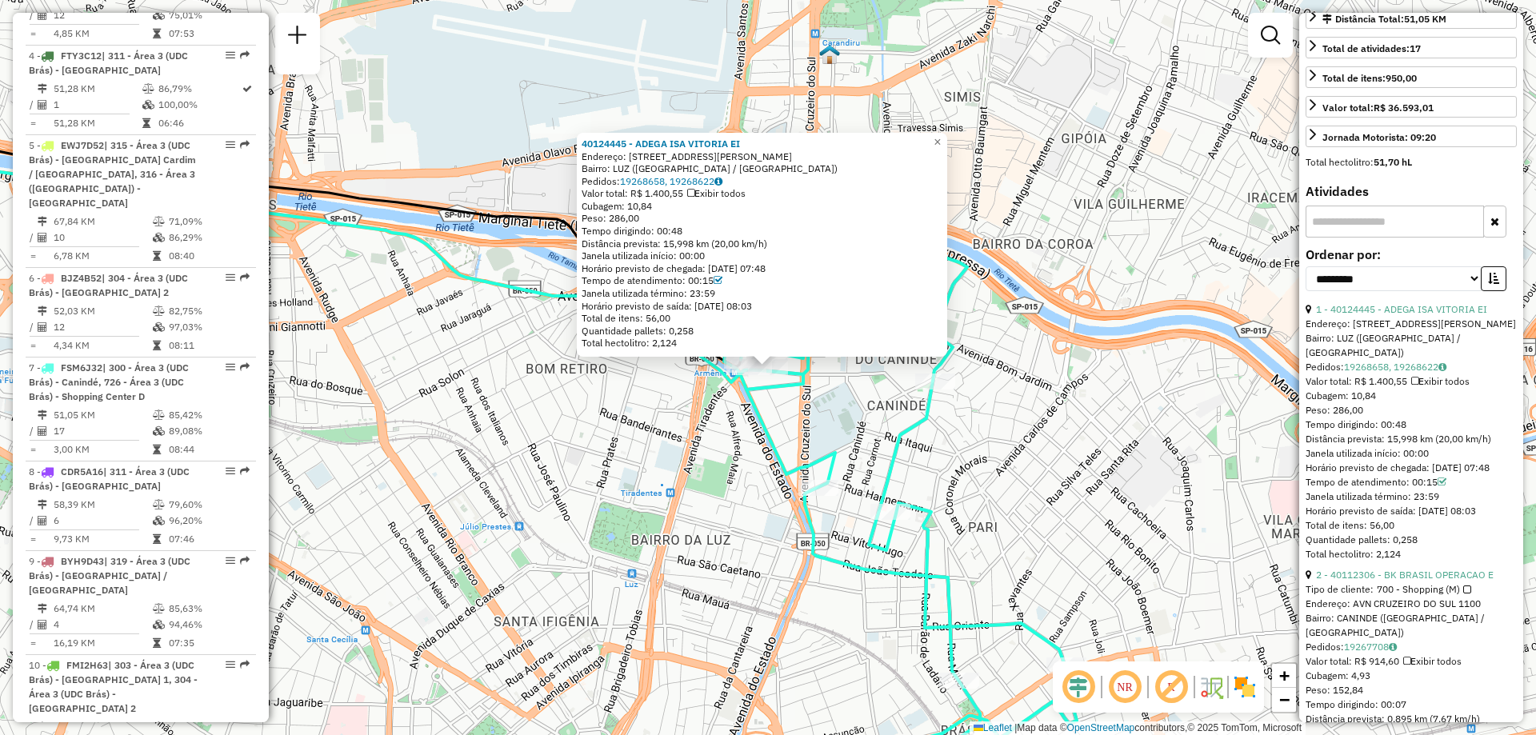
click at [778, 428] on div "40124445 - ADEGA ISA VITORIA EI Endereço: R [PERSON_NAME] 171 Bairro: LUZ ([GEO…" at bounding box center [768, 367] width 1536 height 735
